Goal: Communication & Community: Answer question/provide support

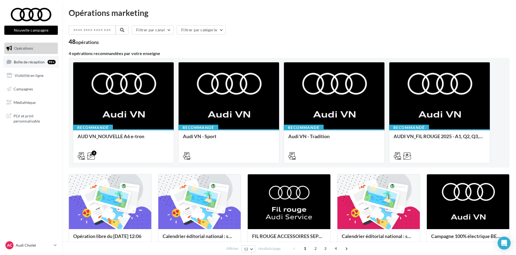
click at [38, 65] on link "Boîte de réception 99+" at bounding box center [31, 62] width 56 height 12
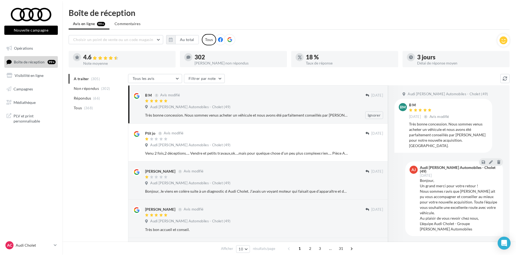
click at [270, 99] on div at bounding box center [255, 101] width 221 height 5
click at [88, 84] on li "Non répondus (302)" at bounding box center [97, 89] width 57 height 10
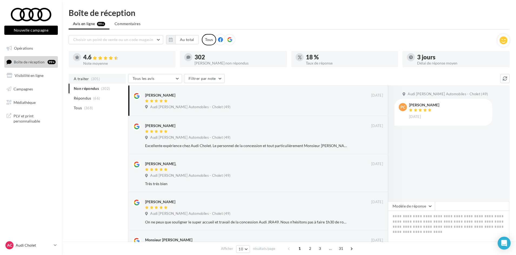
click at [91, 82] on li "A traiter (305)" at bounding box center [97, 79] width 57 height 10
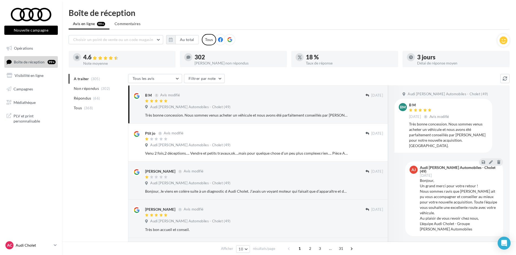
click at [51, 246] on p "Audi Cholet" at bounding box center [34, 245] width 36 height 5
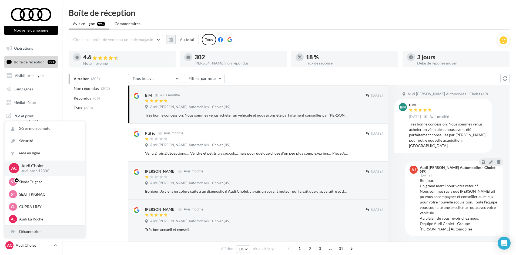
click at [40, 235] on div "Déconnexion" at bounding box center [45, 232] width 81 height 12
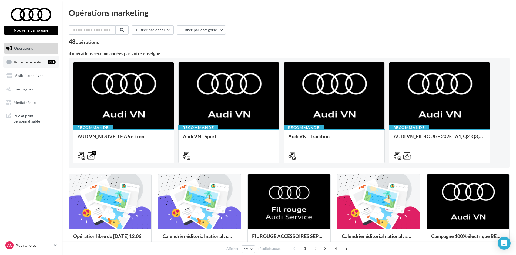
click at [21, 63] on span "Boîte de réception" at bounding box center [29, 61] width 31 height 5
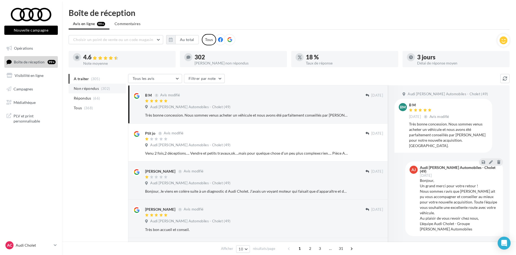
click at [94, 86] on span "Non répondus" at bounding box center [86, 88] width 25 height 5
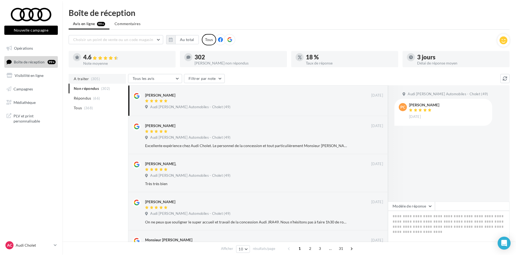
click at [96, 77] on span "(305)" at bounding box center [95, 79] width 9 height 4
